Goal: Information Seeking & Learning: Compare options

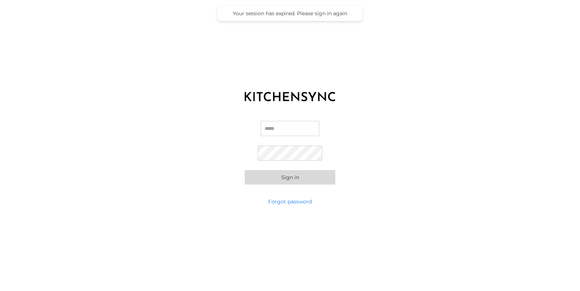
type input "**********"
click at [292, 180] on button "Sign in" at bounding box center [290, 177] width 91 height 14
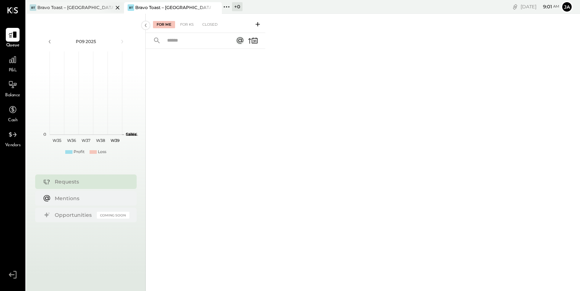
click at [66, 9] on div "Bravo Toast – [GEOGRAPHIC_DATA]" at bounding box center [75, 7] width 76 height 6
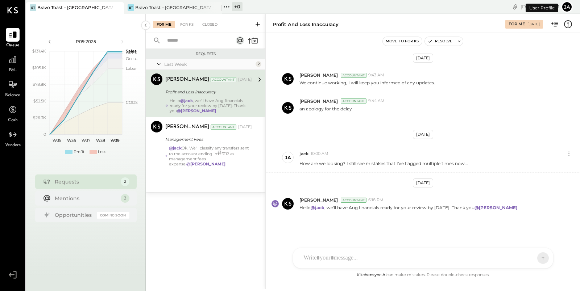
scroll to position [99, 0]
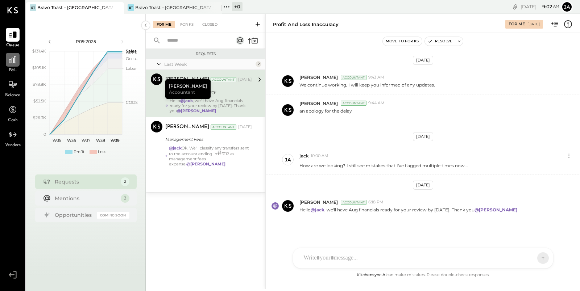
click at [16, 66] on div at bounding box center [13, 60] width 14 height 14
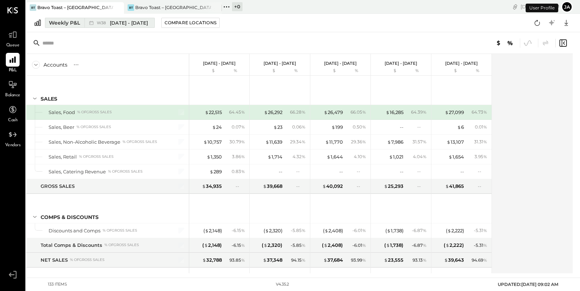
click at [77, 22] on div "Weekly P&L" at bounding box center [64, 22] width 31 height 7
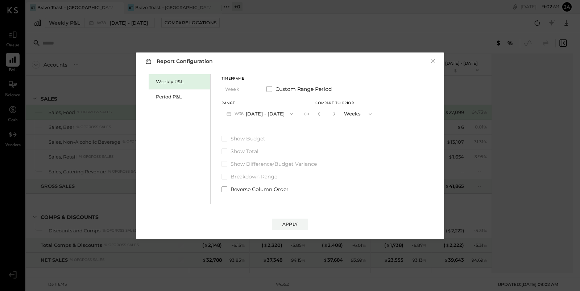
click at [272, 112] on button "W38 Sep 15 - 21, 2025" at bounding box center [259, 113] width 76 height 13
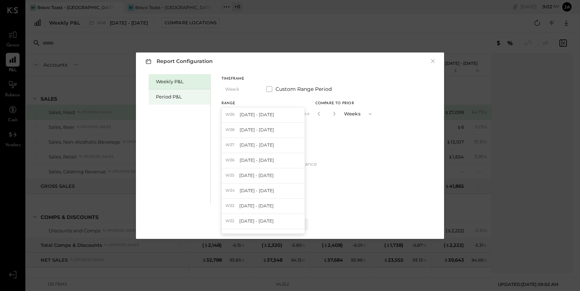
click at [158, 97] on div "Period P&L" at bounding box center [181, 96] width 51 height 7
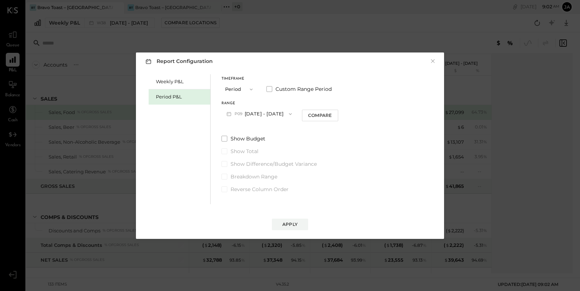
click at [278, 112] on button "P09 Aug 25 - Sep 28, 2025" at bounding box center [258, 113] width 75 height 13
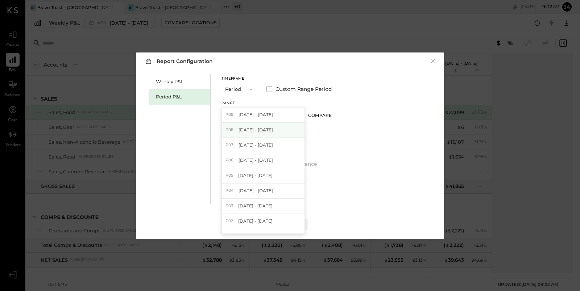
click at [281, 126] on div "P08 Jul 28 - Aug 24, 2025" at bounding box center [263, 130] width 83 height 15
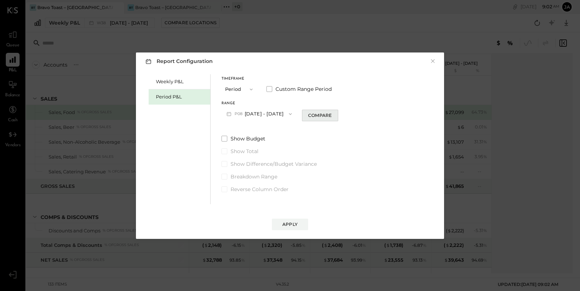
click at [323, 117] on div "Compare" at bounding box center [320, 115] width 24 height 6
click at [335, 115] on icon "button" at bounding box center [333, 114] width 4 height 4
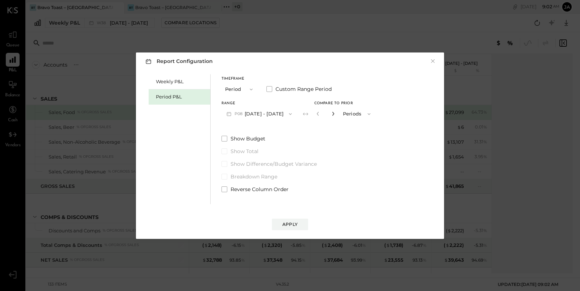
click at [335, 115] on icon "button" at bounding box center [333, 114] width 4 height 4
click at [320, 115] on icon "button" at bounding box center [318, 114] width 4 height 4
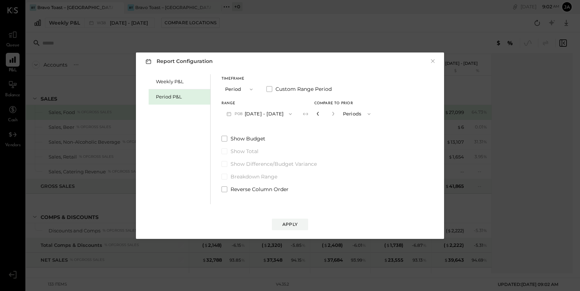
type input "*"
click at [289, 221] on div "Apply" at bounding box center [289, 224] width 15 height 6
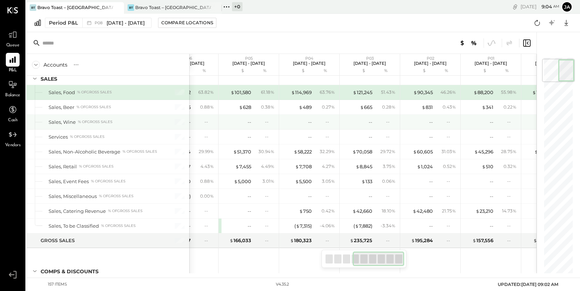
scroll to position [0, 196]
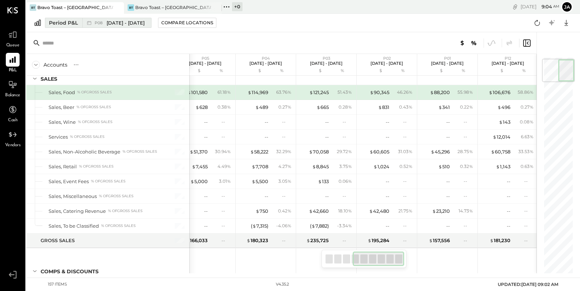
click at [132, 24] on span "Jul 28 - Aug 24, 2025" at bounding box center [126, 23] width 38 height 7
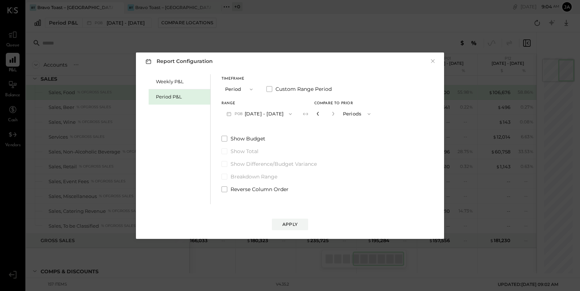
click at [320, 114] on icon "button" at bounding box center [318, 114] width 4 height 4
type input "*"
click at [296, 222] on div "Apply" at bounding box center [289, 224] width 15 height 6
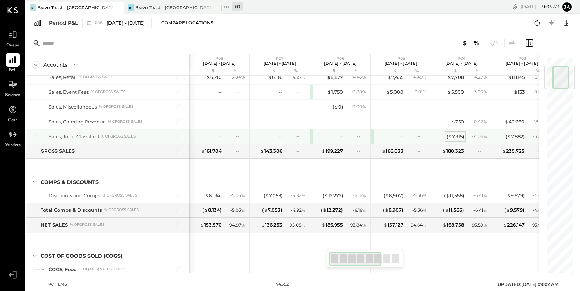
click at [460, 134] on div "( $ 7,315 )" at bounding box center [454, 136] width 17 height 7
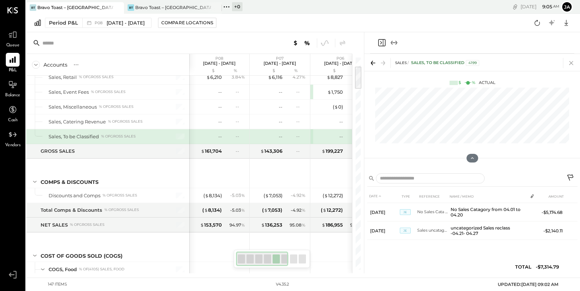
click at [573, 61] on icon at bounding box center [571, 63] width 10 height 10
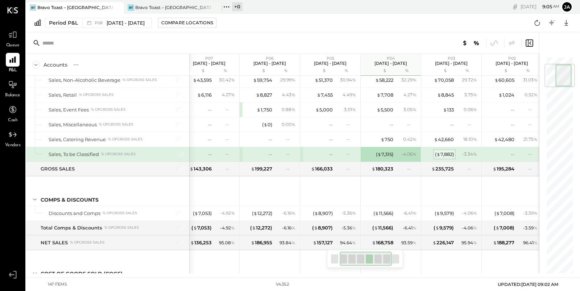
click at [447, 155] on div "( $ 7,882 )" at bounding box center [444, 154] width 19 height 7
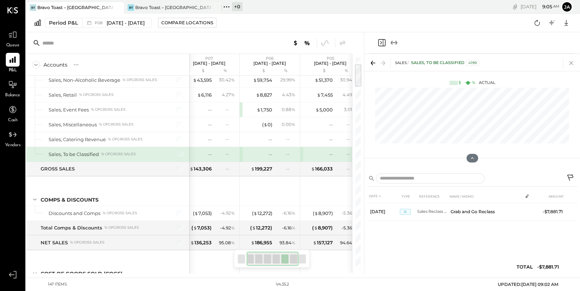
click at [571, 63] on icon at bounding box center [571, 63] width 10 height 10
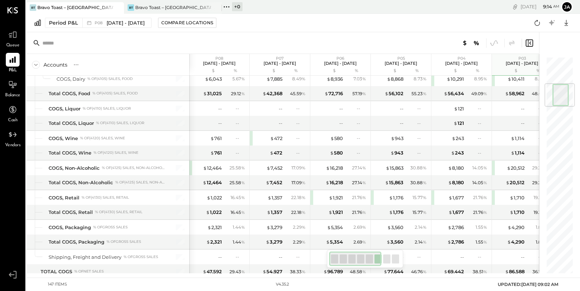
scroll to position [225, 0]
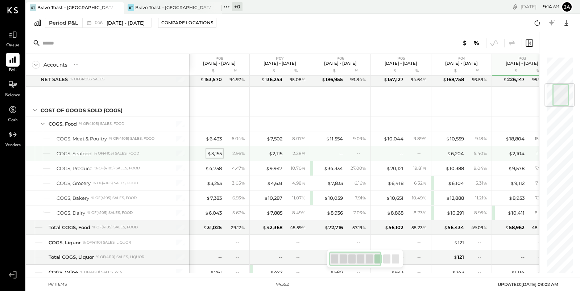
click at [216, 151] on div "$ 3,155" at bounding box center [214, 153] width 14 height 7
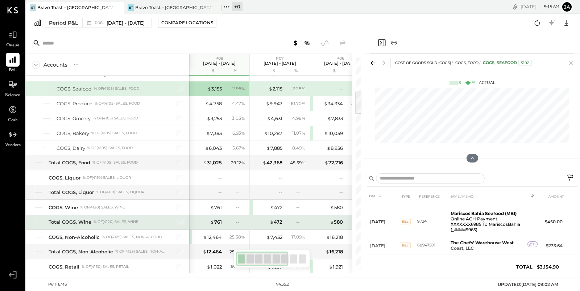
scroll to position [307, 0]
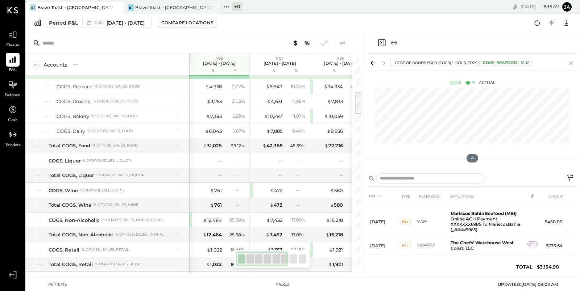
click at [571, 62] on icon at bounding box center [571, 63] width 10 height 10
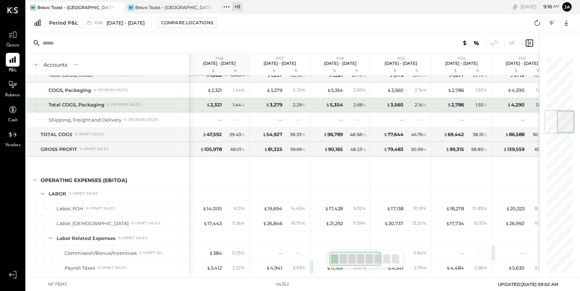
scroll to position [448, 0]
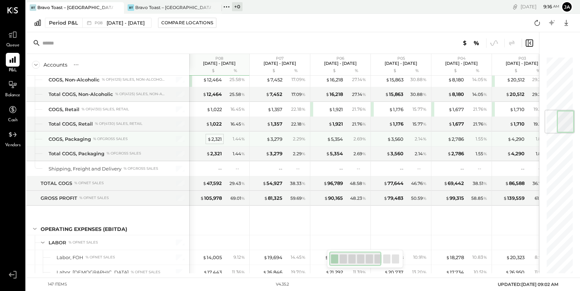
click at [219, 136] on div "$ 2,321" at bounding box center [214, 139] width 14 height 7
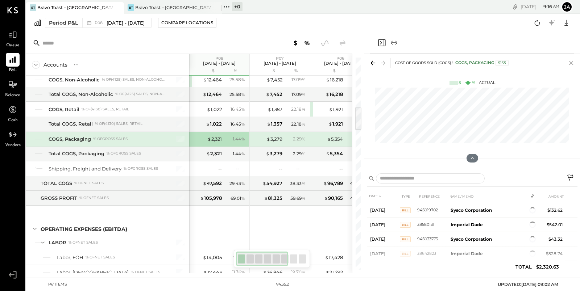
click at [569, 65] on icon at bounding box center [571, 63] width 10 height 10
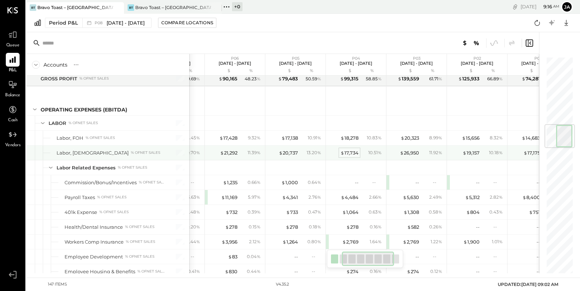
scroll to position [0, 44]
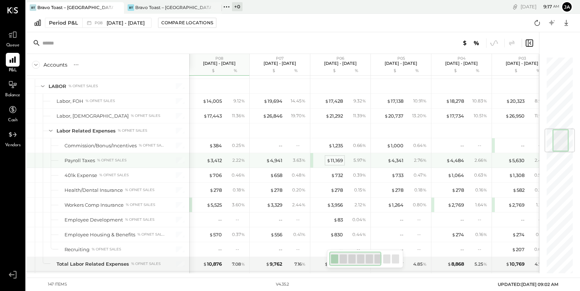
click at [337, 157] on div "$ 11,169" at bounding box center [334, 160] width 16 height 7
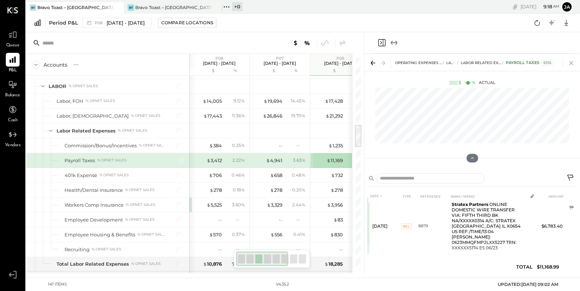
click at [572, 62] on icon at bounding box center [571, 63] width 10 height 10
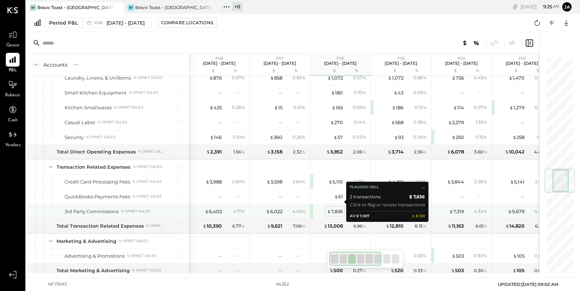
click at [336, 208] on div "$ 7,836" at bounding box center [335, 211] width 16 height 7
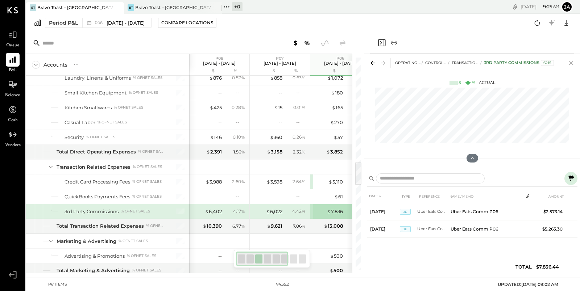
click at [573, 64] on icon at bounding box center [571, 63] width 10 height 10
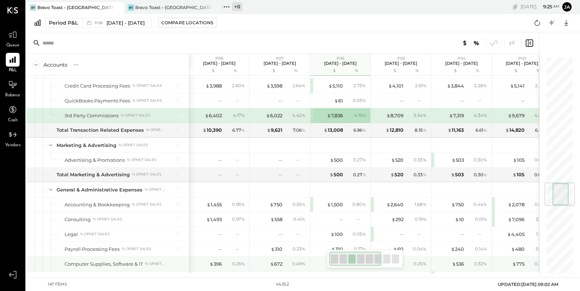
scroll to position [1055, 0]
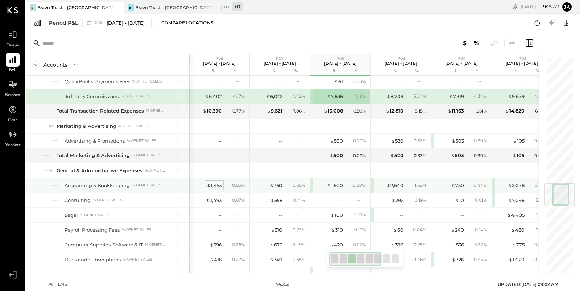
click at [216, 182] on div "$ 1,455" at bounding box center [213, 185] width 15 height 7
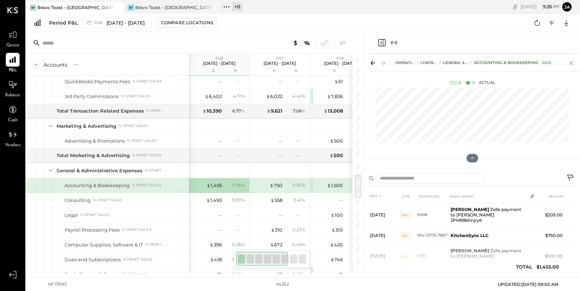
click at [571, 63] on icon at bounding box center [571, 63] width 4 height 4
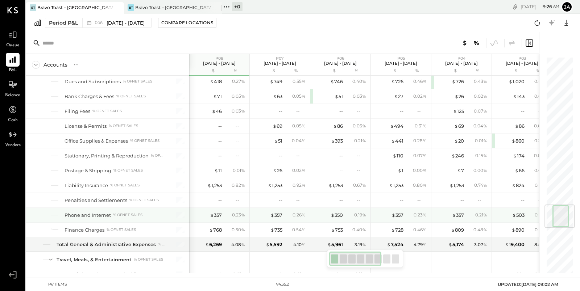
scroll to position [1236, 0]
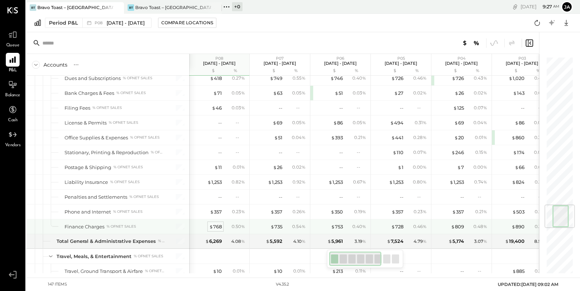
click at [218, 224] on div "$ 768" at bounding box center [215, 227] width 13 height 7
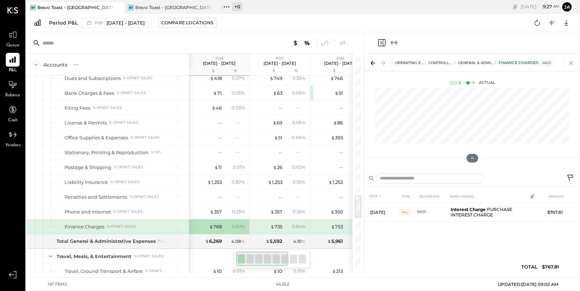
click at [572, 65] on icon at bounding box center [571, 63] width 10 height 10
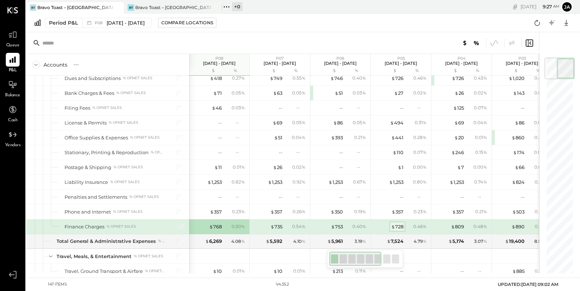
click at [394, 224] on div "$ 728" at bounding box center [397, 227] width 12 height 7
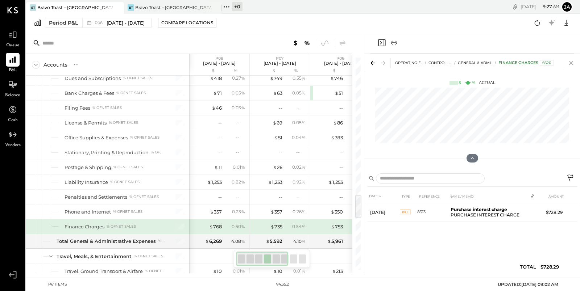
click at [570, 61] on icon at bounding box center [571, 63] width 10 height 10
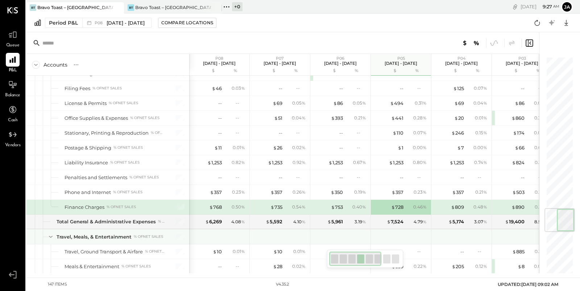
scroll to position [1268, 0]
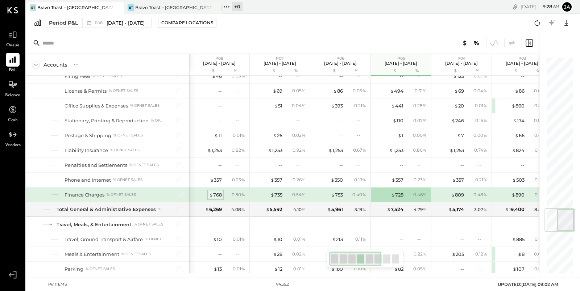
click at [217, 192] on div "$ 768" at bounding box center [215, 195] width 13 height 7
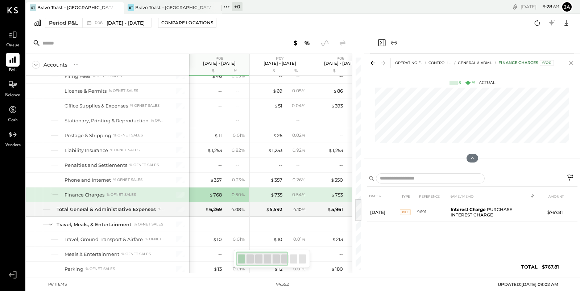
click at [573, 63] on icon at bounding box center [571, 63] width 10 height 10
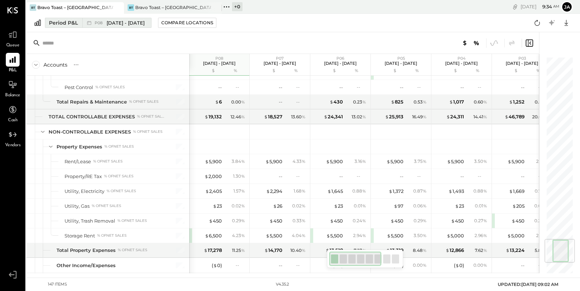
click at [123, 24] on span "Jul 28 - Aug 24, 2025" at bounding box center [126, 23] width 38 height 7
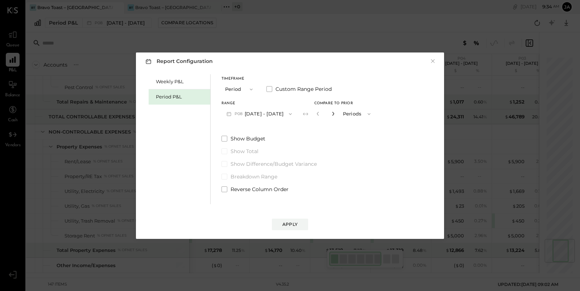
click at [335, 116] on icon "button" at bounding box center [333, 114] width 4 height 4
type input "**"
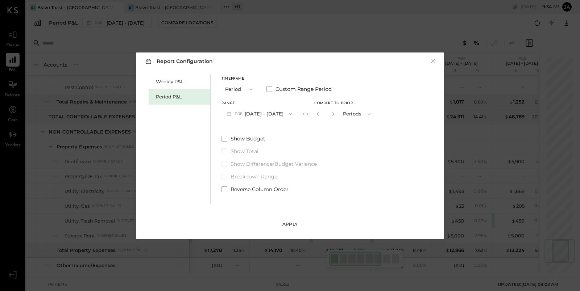
click at [296, 226] on div "Apply" at bounding box center [289, 224] width 15 height 6
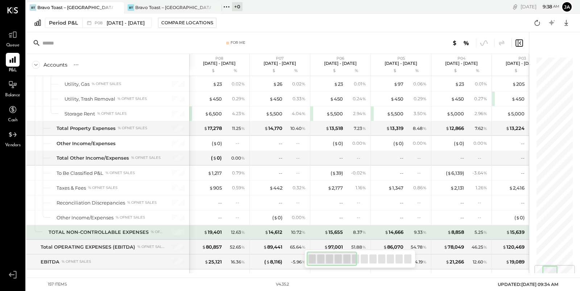
scroll to position [1739, 0]
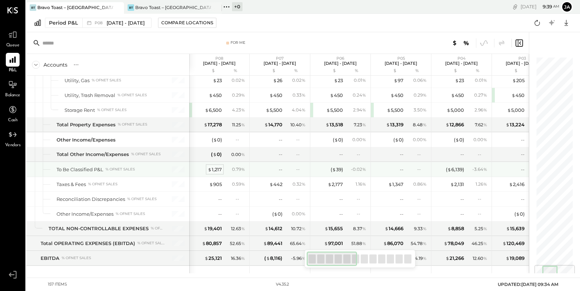
click at [214, 166] on div "$ 1,217" at bounding box center [215, 169] width 14 height 7
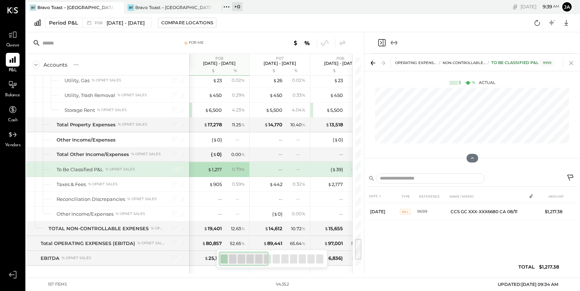
click at [571, 65] on icon at bounding box center [571, 63] width 10 height 10
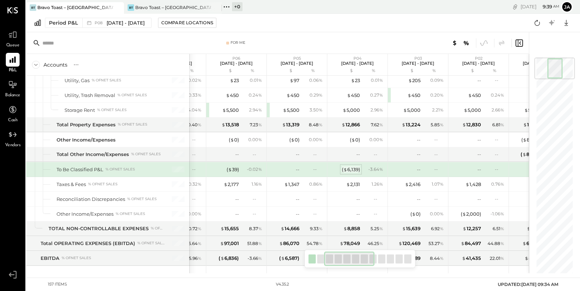
scroll to position [0, 118]
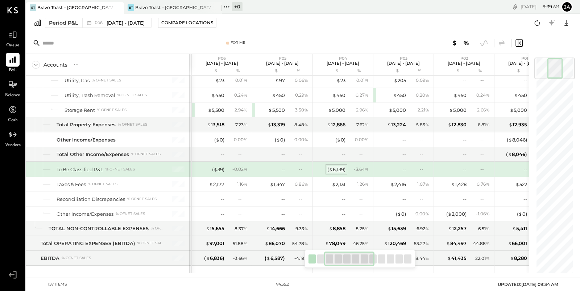
click at [331, 167] on span "$" at bounding box center [331, 170] width 4 height 6
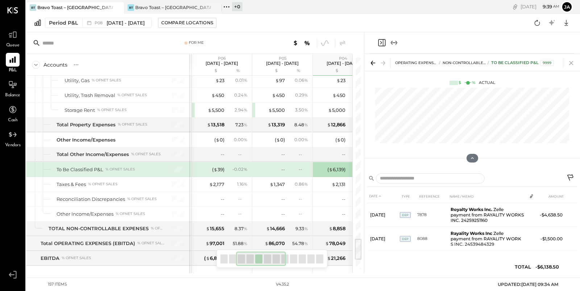
click at [572, 64] on icon at bounding box center [571, 63] width 4 height 4
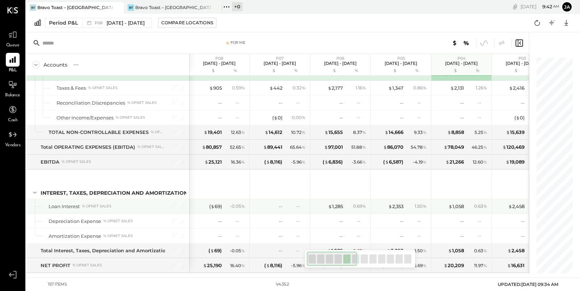
scroll to position [1173, 0]
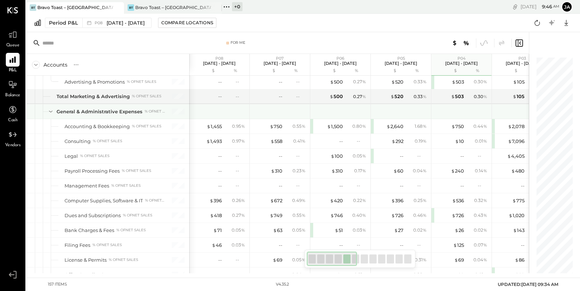
click at [50, 111] on icon at bounding box center [51, 112] width 4 height 2
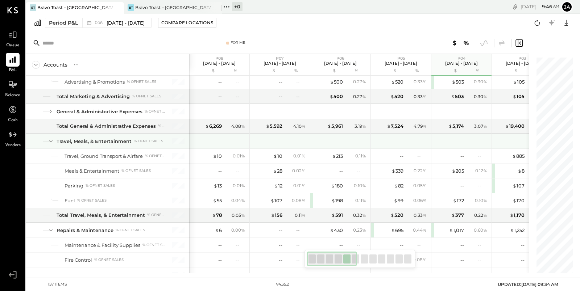
click at [52, 137] on icon at bounding box center [51, 141] width 8 height 8
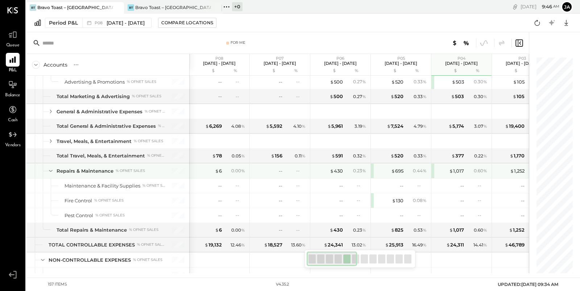
click at [54, 167] on icon at bounding box center [51, 171] width 8 height 8
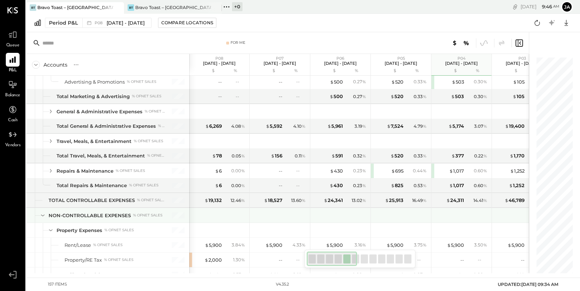
click at [43, 215] on icon at bounding box center [43, 216] width 4 height 2
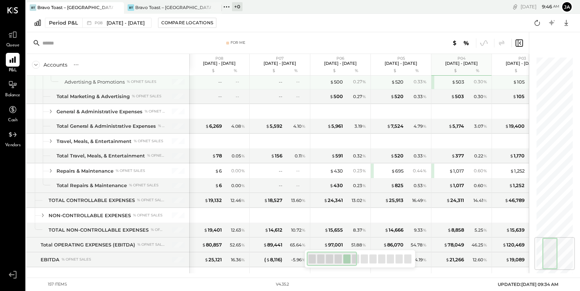
scroll to position [1091, 0]
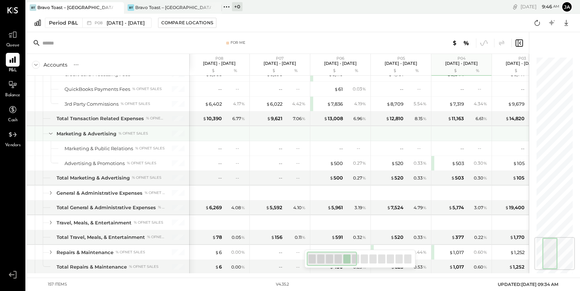
click at [52, 133] on icon at bounding box center [51, 134] width 4 height 2
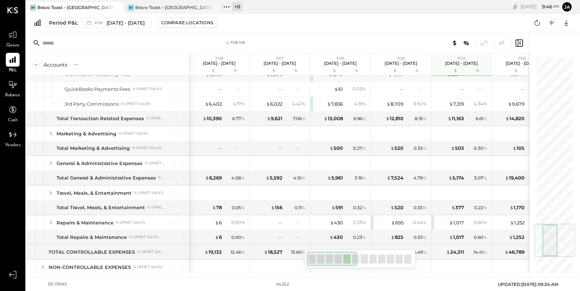
scroll to position [989, 0]
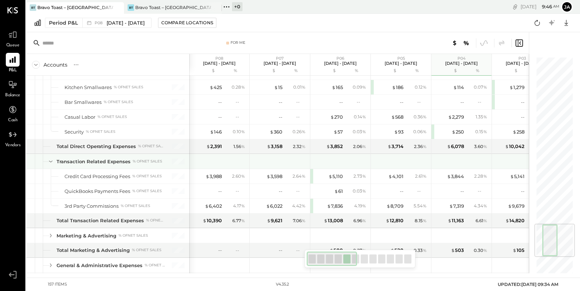
click at [54, 158] on icon at bounding box center [51, 162] width 8 height 8
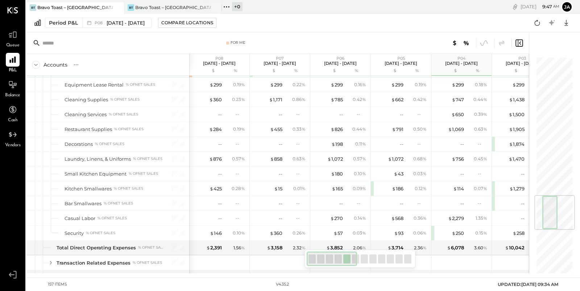
scroll to position [797, 0]
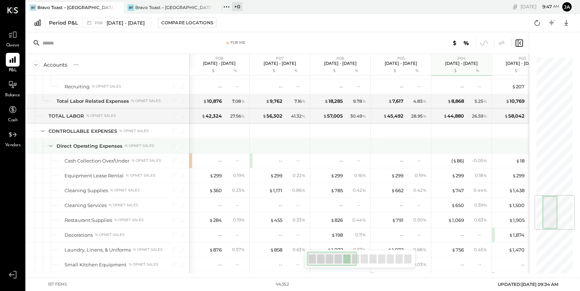
click at [53, 142] on icon at bounding box center [51, 146] width 8 height 8
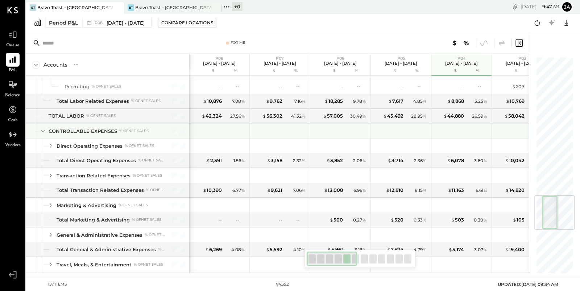
click at [41, 127] on icon at bounding box center [43, 131] width 8 height 8
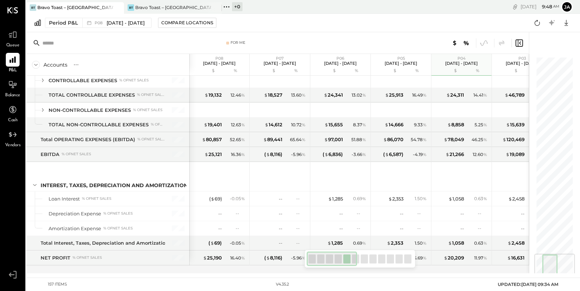
scroll to position [847, 0]
